Goal: Find specific page/section: Find specific page/section

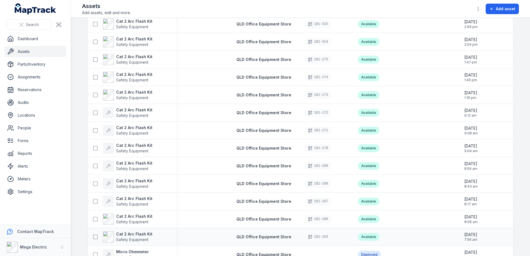
scroll to position [139, 0]
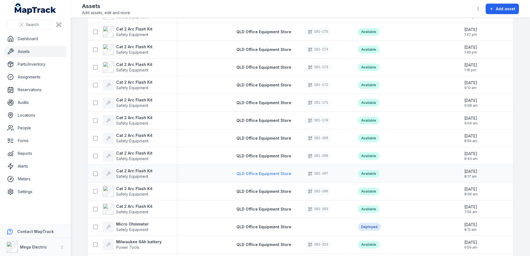
click at [266, 174] on span "QLD Office Equipment Store" at bounding box center [264, 173] width 55 height 5
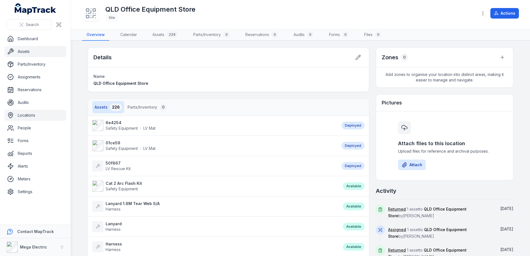
click at [30, 51] on link "Assets" at bounding box center [35, 51] width 62 height 11
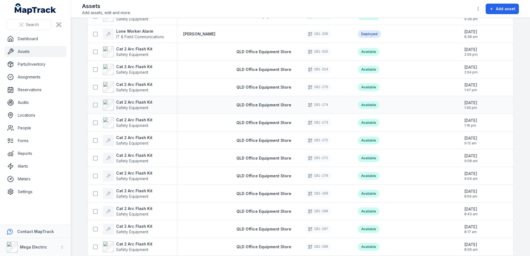
scroll to position [111, 0]
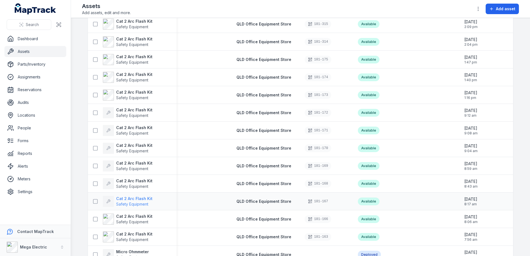
click at [144, 199] on strong "Cat 2 Arc Flash Kit" at bounding box center [134, 199] width 36 height 6
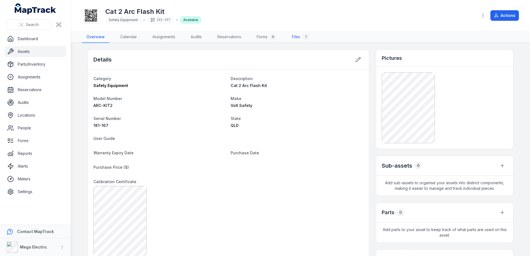
click at [301, 37] on link "Files 1" at bounding box center [301, 37] width 26 height 12
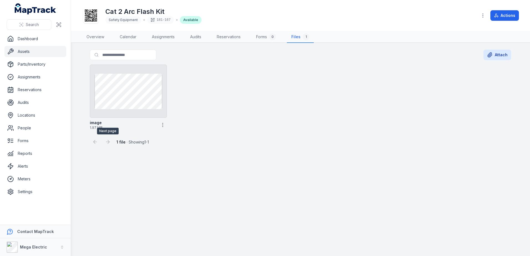
click at [105, 142] on div at bounding box center [108, 142] width 11 height 11
click at [267, 38] on link "Forms 0" at bounding box center [266, 37] width 29 height 12
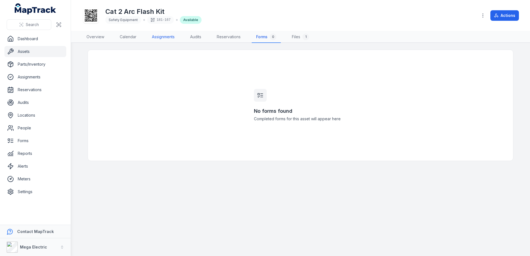
click at [159, 40] on link "Assignments" at bounding box center [164, 37] width 32 height 12
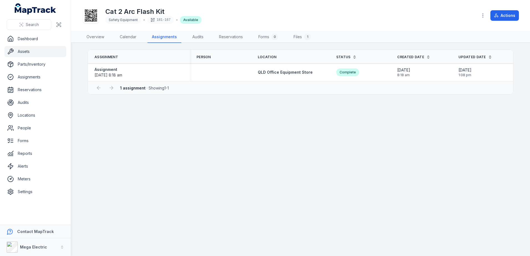
click at [92, 16] on icon at bounding box center [91, 15] width 12 height 12
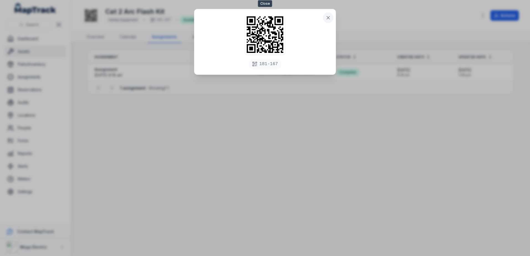
click at [327, 17] on icon at bounding box center [329, 18] width 6 height 6
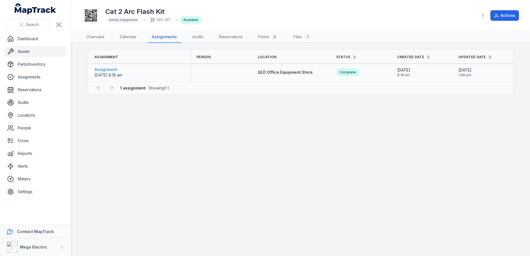
click at [115, 69] on strong "Assignment" at bounding box center [109, 70] width 28 height 6
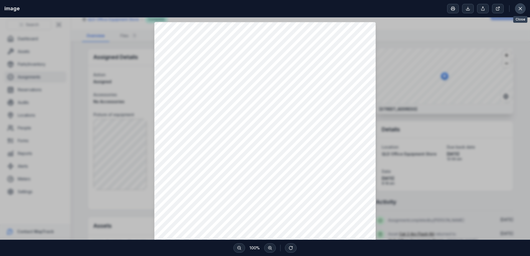
click at [518, 8] on icon at bounding box center [521, 9] width 6 height 6
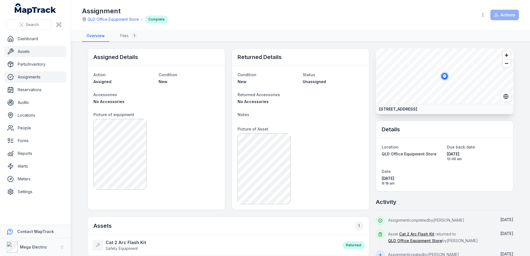
click at [31, 52] on link "Assets" at bounding box center [35, 51] width 62 height 11
